Goal: Information Seeking & Learning: Learn about a topic

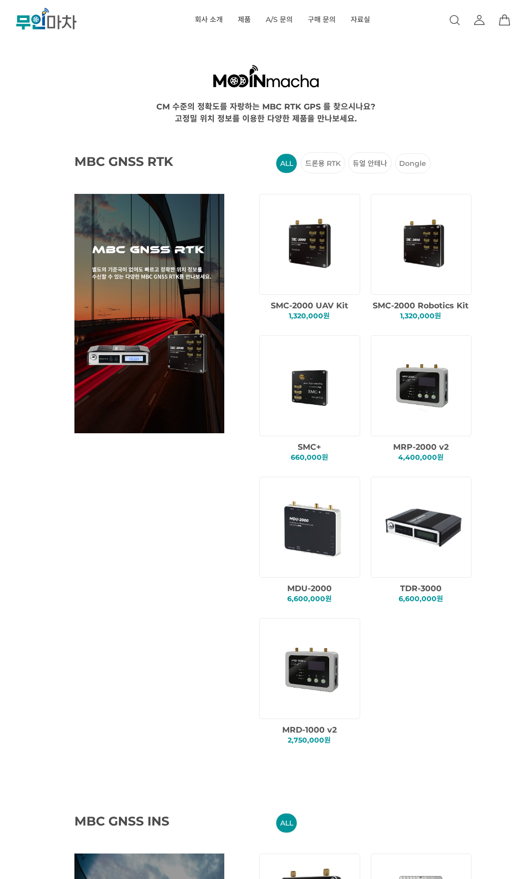
click at [330, 690] on img at bounding box center [311, 668] width 85 height 85
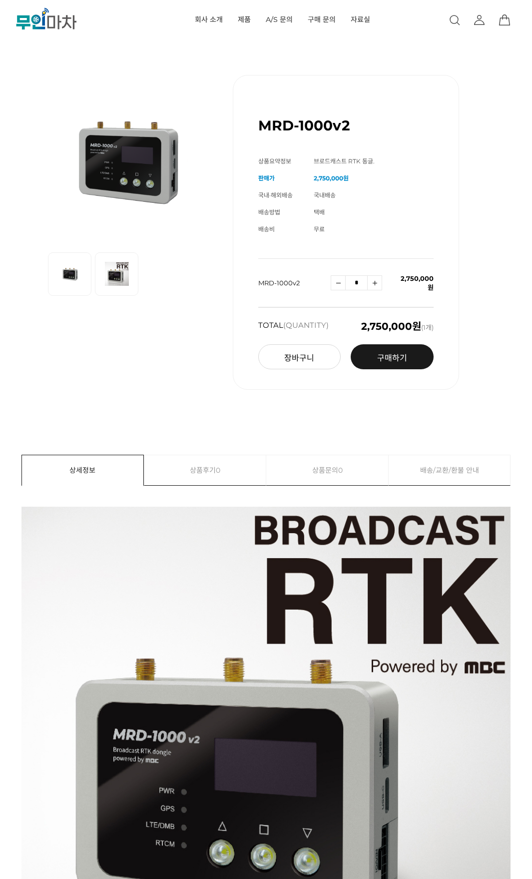
click at [182, 362] on div "이전 리스트 1번째 리스트 2번째 리스트 다음 리스트" at bounding box center [128, 232] width 160 height 365
click at [56, 24] on icon ".cls-1 { fill: url(#linear-gradient-2); } .cls-2 { fill: url(#linear-gradient-6…" at bounding box center [47, 18] width 150 height 22
